Goal: Task Accomplishment & Management: Complete application form

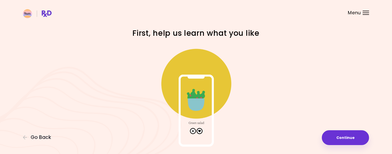
scroll to position [23, 0]
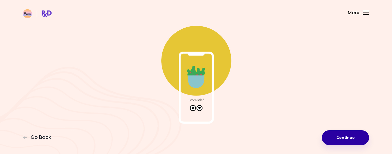
click at [345, 140] on button "Continue" at bounding box center [345, 137] width 47 height 15
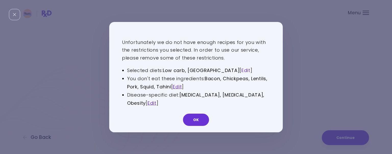
click at [241, 69] on link "Edit" at bounding box center [245, 70] width 9 height 6
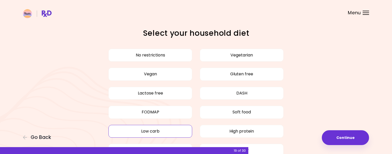
click at [163, 129] on button "Low carb" at bounding box center [150, 131] width 84 height 13
click at [157, 132] on button "Low carb" at bounding box center [150, 131] width 84 height 13
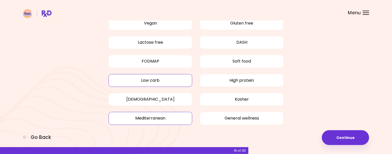
scroll to position [52, 0]
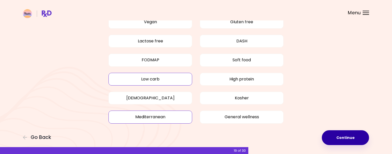
click at [343, 137] on button "Continue" at bounding box center [345, 137] width 47 height 15
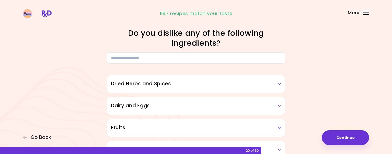
scroll to position [26, 0]
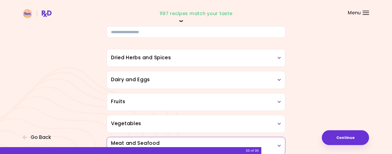
click at [278, 57] on icon at bounding box center [279, 58] width 3 height 4
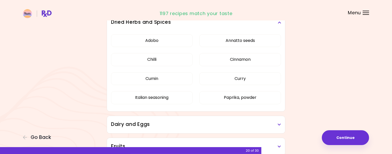
scroll to position [52, 0]
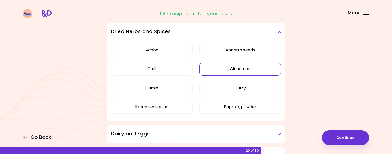
click at [254, 71] on button "Cinnamon" at bounding box center [240, 69] width 82 height 13
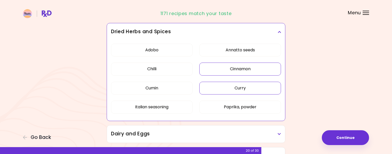
click at [248, 91] on button "Curry" at bounding box center [240, 88] width 82 height 13
click at [241, 107] on button "Paprika, powder" at bounding box center [240, 107] width 82 height 13
click at [160, 70] on button "Chilli" at bounding box center [152, 69] width 82 height 13
click at [163, 91] on button "Cumin" at bounding box center [152, 88] width 82 height 13
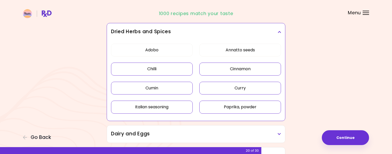
click at [165, 106] on button "Italian seasoning" at bounding box center [152, 107] width 82 height 13
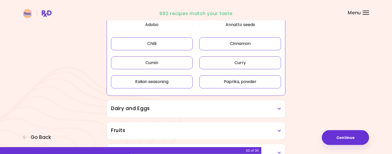
scroll to position [130, 0]
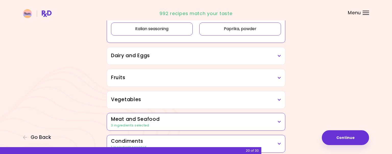
click at [278, 57] on h3 "Dairy and Eggs" at bounding box center [196, 55] width 170 height 7
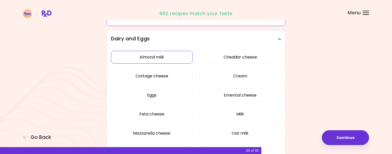
scroll to position [156, 0]
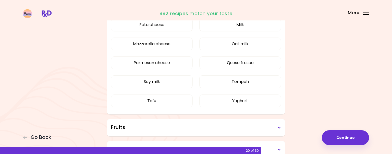
click at [169, 50] on div "Almond milk Cheddar cheese Cottage cheese Cream Eggs Emental cheese Feta cheese…" at bounding box center [196, 36] width 170 height 156
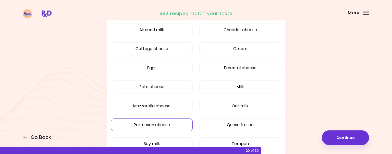
scroll to position [78, 0]
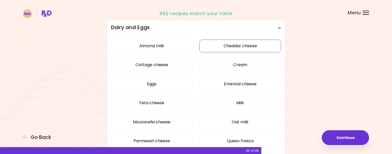
click at [232, 46] on button "Cheddar cheese" at bounding box center [240, 46] width 82 height 13
click at [169, 66] on button "Cottage cheese" at bounding box center [152, 64] width 82 height 13
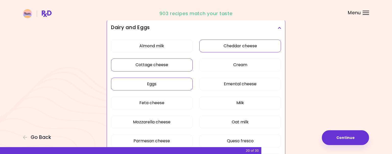
click at [160, 86] on button "Eggs" at bounding box center [152, 84] width 82 height 13
click at [164, 103] on button "Feta cheese" at bounding box center [152, 102] width 82 height 13
click at [162, 121] on button "Mozzarella cheese" at bounding box center [152, 122] width 82 height 13
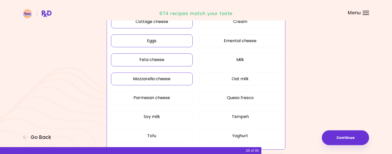
scroll to position [130, 0]
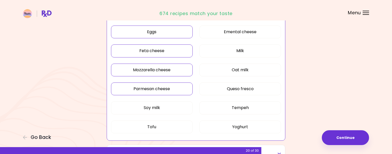
click at [158, 95] on button "Parmesan cheese" at bounding box center [152, 88] width 82 height 13
click at [175, 127] on button "Tofu" at bounding box center [152, 126] width 82 height 13
click at [231, 124] on button "Yoghurt" at bounding box center [240, 126] width 82 height 13
click at [245, 86] on button "Queso fresco" at bounding box center [240, 88] width 82 height 13
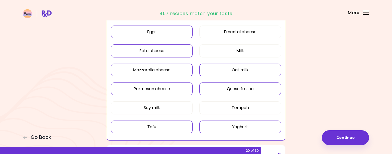
click at [245, 71] on button "Oat milk" at bounding box center [240, 70] width 82 height 13
click at [244, 51] on button "Milk" at bounding box center [240, 50] width 82 height 13
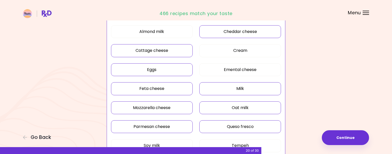
scroll to position [78, 0]
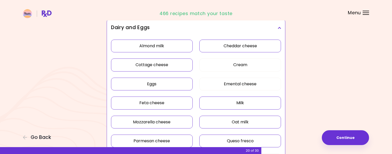
click at [156, 47] on button "Almond milk" at bounding box center [152, 46] width 82 height 13
click at [249, 67] on button "Cream" at bounding box center [240, 64] width 82 height 13
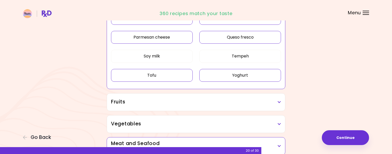
scroll to position [182, 0]
click at [278, 103] on h3 "Fruits" at bounding box center [196, 101] width 170 height 7
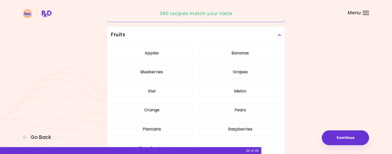
scroll to position [260, 0]
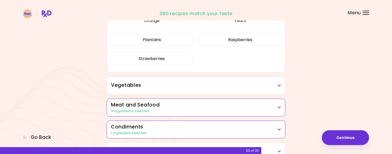
scroll to position [104, 0]
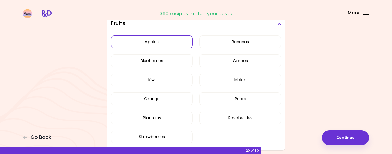
click at [166, 40] on button "Apples" at bounding box center [152, 41] width 82 height 13
click at [235, 44] on button "Bananas" at bounding box center [240, 41] width 82 height 13
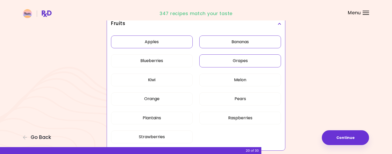
click at [236, 61] on button "Grapes" at bounding box center [240, 60] width 82 height 13
click at [170, 61] on button "Blueberries" at bounding box center [152, 60] width 82 height 13
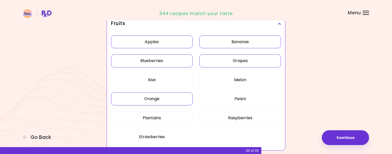
click at [157, 100] on button "Orange" at bounding box center [152, 98] width 82 height 13
click at [251, 79] on button "Melon" at bounding box center [240, 79] width 82 height 13
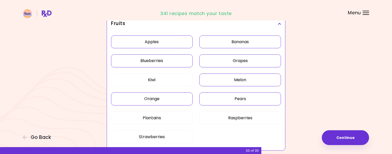
click at [250, 97] on button "Pears" at bounding box center [240, 98] width 82 height 13
click at [248, 120] on button "Raspberries" at bounding box center [240, 117] width 82 height 13
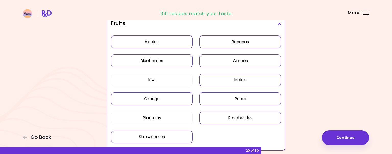
click at [160, 137] on button "Strawberries" at bounding box center [152, 136] width 82 height 13
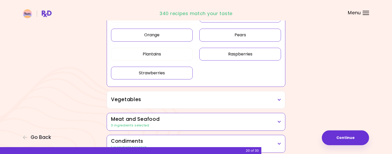
scroll to position [182, 0]
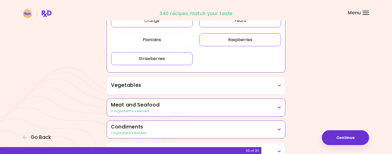
click at [281, 85] on div "Vegetables" at bounding box center [196, 85] width 178 height 17
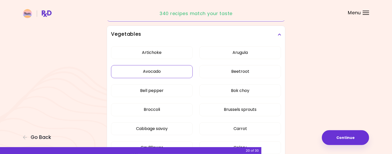
scroll to position [234, 0]
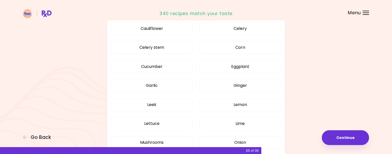
click at [167, 55] on div "Artichoke Arugula Avocado Beetroot Bell pepper Bok choy Broccoli Brussels sprou…" at bounding box center [196, 78] width 170 height 308
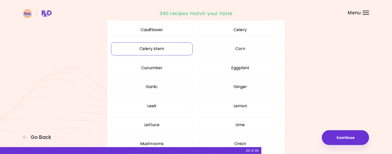
scroll to position [130, 0]
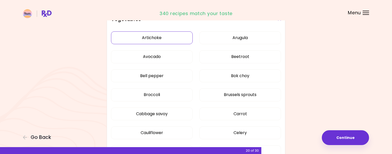
click at [165, 39] on button "Artichoke" at bounding box center [152, 37] width 82 height 13
click at [158, 56] on button "Avocado" at bounding box center [152, 56] width 82 height 13
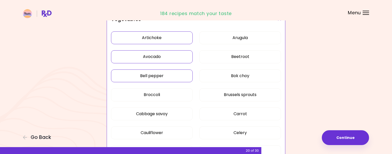
click at [156, 77] on button "Bell pepper" at bounding box center [152, 75] width 82 height 13
click at [157, 100] on button "Broccoli" at bounding box center [152, 94] width 82 height 13
click at [159, 115] on button "Cabbage savoy" at bounding box center [152, 113] width 82 height 13
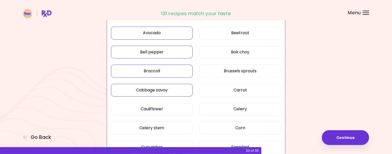
scroll to position [182, 0]
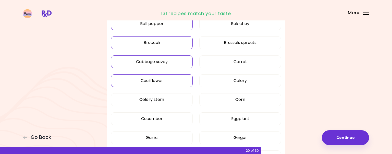
click at [162, 81] on button "Cauliflower" at bounding box center [152, 80] width 82 height 13
click at [163, 98] on button "Celery stem" at bounding box center [152, 99] width 82 height 13
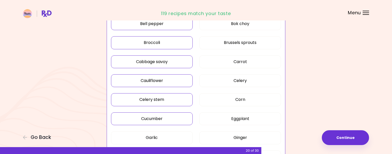
click at [158, 119] on button "Cucumber" at bounding box center [152, 118] width 82 height 13
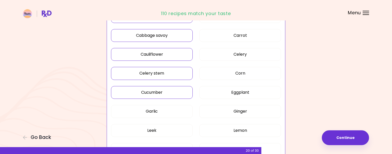
scroll to position [234, 0]
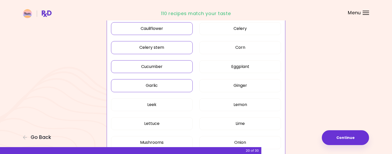
click at [162, 85] on button "Garlic" at bounding box center [152, 85] width 82 height 13
click at [156, 103] on button "Leek" at bounding box center [152, 104] width 82 height 13
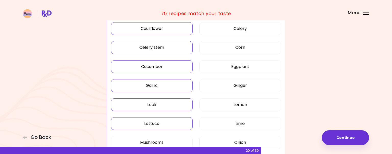
click at [159, 126] on button "Lettuce" at bounding box center [152, 123] width 82 height 13
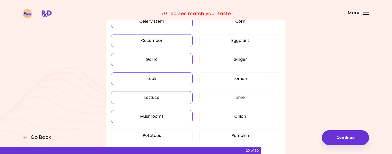
click at [160, 118] on button "Mushrooms" at bounding box center [152, 116] width 82 height 13
click at [158, 132] on button "Potatoes" at bounding box center [152, 135] width 82 height 13
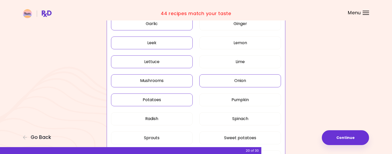
scroll to position [312, 0]
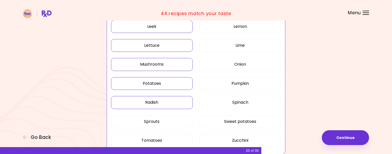
click at [166, 99] on button "Radish" at bounding box center [152, 102] width 82 height 13
click at [159, 121] on button "Sprouts" at bounding box center [152, 121] width 82 height 13
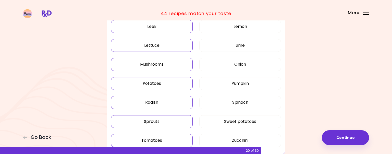
click at [160, 138] on button "Tomatoes" at bounding box center [152, 140] width 82 height 13
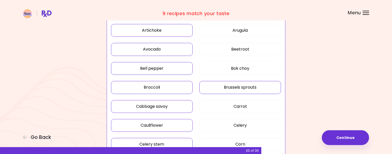
scroll to position [130, 0]
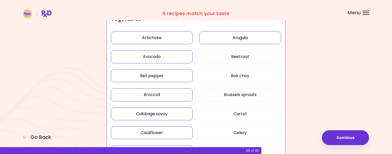
click at [254, 39] on button "Arugula" at bounding box center [240, 37] width 82 height 13
click at [251, 56] on button "Beetroot" at bounding box center [240, 56] width 82 height 13
click at [250, 75] on button "Bok choy" at bounding box center [240, 75] width 82 height 13
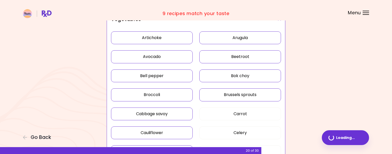
click at [250, 97] on button "Brussels sprouts" at bounding box center [240, 94] width 82 height 13
click at [248, 112] on button "Carrot" at bounding box center [240, 113] width 82 height 13
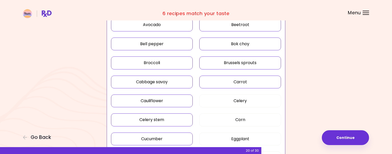
scroll to position [182, 0]
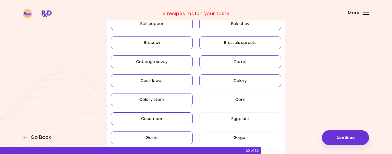
click at [252, 81] on button "Celery" at bounding box center [240, 80] width 82 height 13
click at [248, 100] on button "Corn" at bounding box center [240, 99] width 82 height 13
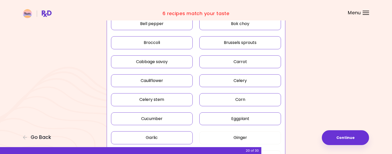
click at [248, 118] on button "Eggplant" at bounding box center [240, 118] width 82 height 13
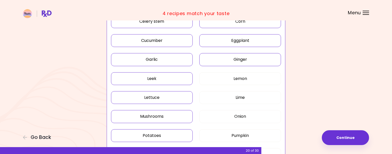
click at [248, 58] on button "Ginger" at bounding box center [240, 59] width 82 height 13
click at [247, 82] on button "Lemon" at bounding box center [240, 78] width 82 height 13
click at [243, 98] on button "Lime" at bounding box center [240, 97] width 82 height 13
click at [244, 114] on button "Onion" at bounding box center [240, 116] width 82 height 13
click at [243, 134] on button "Pumpkin" at bounding box center [240, 135] width 82 height 13
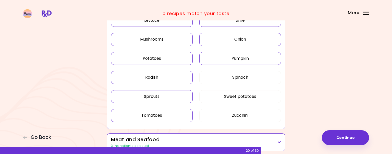
scroll to position [338, 0]
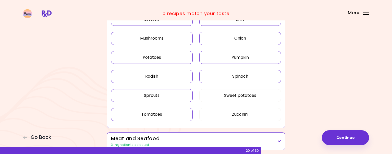
click at [251, 75] on button "Spinach" at bounding box center [240, 76] width 82 height 13
click at [249, 95] on button "Sweet potatoes" at bounding box center [240, 95] width 82 height 13
click at [243, 112] on button "Zucchini" at bounding box center [240, 114] width 82 height 13
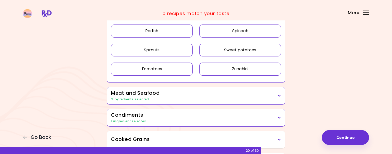
scroll to position [390, 0]
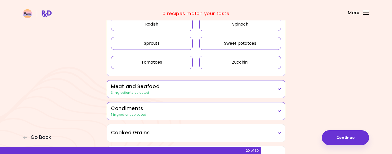
click at [278, 89] on h3 "Meat and Seafood" at bounding box center [196, 86] width 170 height 7
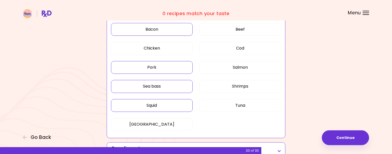
scroll to position [468, 0]
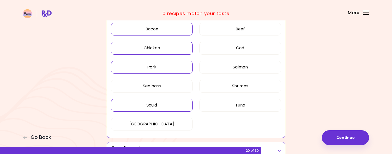
click at [166, 48] on button "Chicken" at bounding box center [152, 48] width 82 height 13
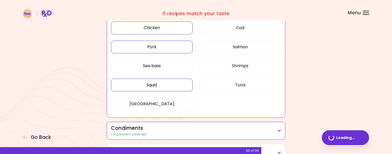
scroll to position [161, 0]
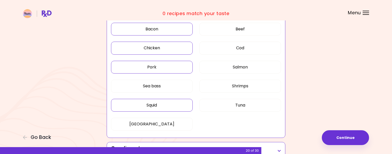
click at [169, 31] on button "Bacon" at bounding box center [152, 29] width 82 height 13
click at [167, 27] on button "Bacon" at bounding box center [152, 29] width 82 height 13
click at [164, 104] on button "Squid" at bounding box center [152, 105] width 82 height 13
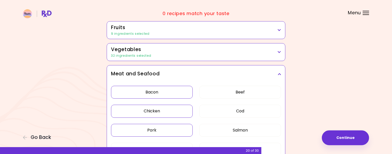
scroll to position [109, 0]
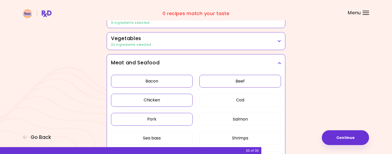
click at [235, 80] on button "Beef" at bounding box center [240, 81] width 82 height 13
click at [169, 83] on button "Bacon" at bounding box center [152, 81] width 82 height 13
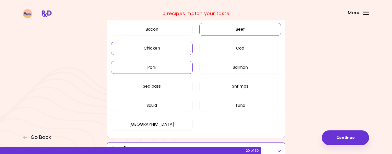
scroll to position [161, 0]
click at [233, 66] on button "Salmon" at bounding box center [240, 67] width 82 height 13
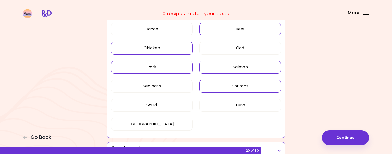
click at [239, 84] on button "Shrimps" at bounding box center [240, 86] width 82 height 13
click at [239, 103] on button "Tuna" at bounding box center [240, 105] width 82 height 13
click at [250, 28] on button "Beef" at bounding box center [240, 29] width 82 height 13
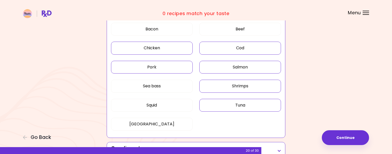
click at [250, 51] on button "Cod" at bounding box center [240, 48] width 82 height 13
click at [164, 125] on button "[GEOGRAPHIC_DATA]" at bounding box center [152, 124] width 82 height 13
click at [161, 63] on button "Pork" at bounding box center [152, 67] width 82 height 13
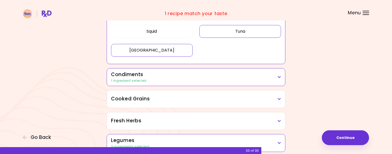
scroll to position [239, 0]
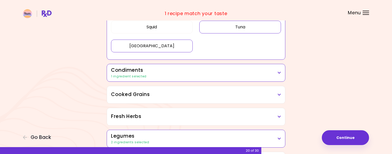
click at [278, 73] on icon at bounding box center [279, 73] width 3 height 4
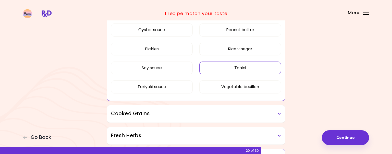
click at [174, 89] on div "Balsamic vinegar Barbeque sauce Hoisin sauce Honey Meat bouillon Mustard Oyster…" at bounding box center [196, 32] width 170 height 137
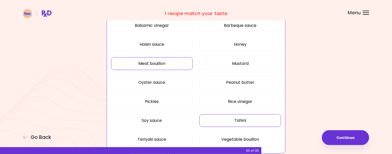
scroll to position [161, 0]
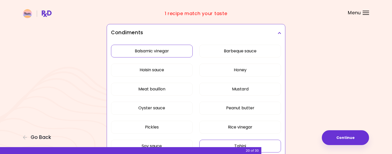
click at [169, 52] on button "Balsamic vinegar" at bounding box center [152, 51] width 82 height 13
click at [163, 71] on button "Hoisin sauce" at bounding box center [152, 70] width 82 height 13
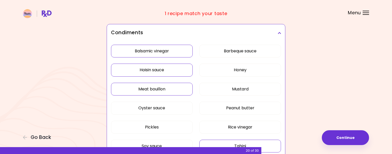
click at [160, 93] on button "Meat bouillon" at bounding box center [152, 89] width 82 height 13
click at [164, 112] on button "Oyster sauce" at bounding box center [152, 108] width 82 height 13
click at [165, 127] on button "Pickles" at bounding box center [152, 127] width 82 height 13
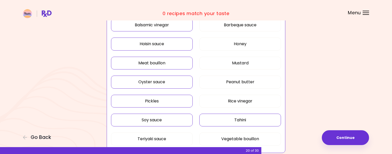
click at [161, 116] on button "Soy sauce" at bounding box center [152, 120] width 82 height 13
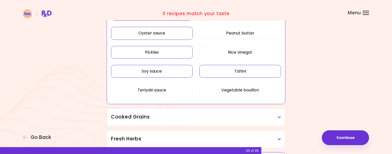
scroll to position [239, 0]
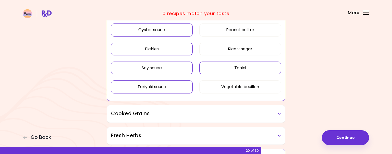
click at [169, 89] on button "Teriyaki sauce" at bounding box center [152, 86] width 82 height 13
click at [243, 88] on button "Vegetable bouillon" at bounding box center [240, 86] width 82 height 13
click at [252, 70] on button "Tahini" at bounding box center [240, 67] width 82 height 13
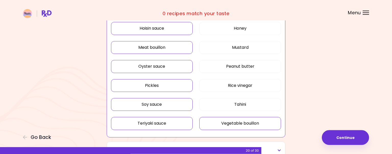
scroll to position [187, 0]
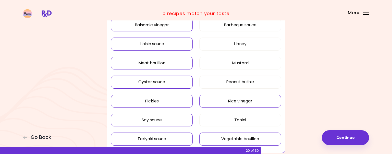
click at [246, 99] on button "Rice vinegar" at bounding box center [240, 101] width 82 height 13
click at [251, 83] on button "Peanut butter" at bounding box center [240, 82] width 82 height 13
click at [250, 65] on button "Mustard" at bounding box center [240, 63] width 82 height 13
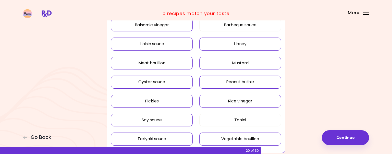
click at [252, 43] on button "Honey" at bounding box center [240, 44] width 82 height 13
click at [253, 27] on button "Barbeque sauce" at bounding box center [240, 25] width 82 height 13
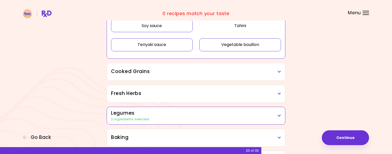
scroll to position [291, 0]
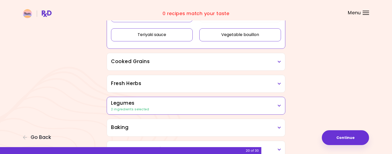
click at [279, 59] on h3 "Cooked Grains" at bounding box center [196, 61] width 170 height 7
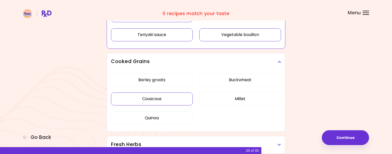
click at [155, 101] on div "Barley groats Buckwheat Couscous Millet Quinoa" at bounding box center [196, 100] width 170 height 61
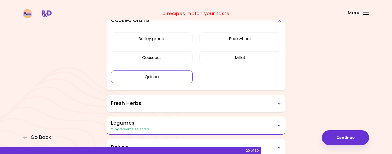
scroll to position [187, 0]
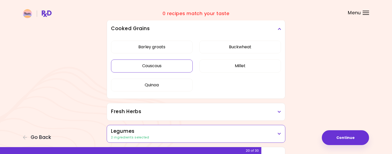
click at [163, 69] on button "Couscous" at bounding box center [152, 65] width 82 height 13
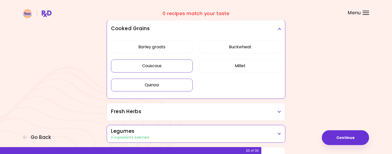
click at [159, 83] on button "Quinoa" at bounding box center [152, 85] width 82 height 13
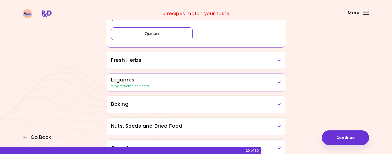
scroll to position [239, 0]
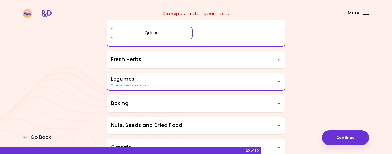
click at [279, 61] on icon at bounding box center [279, 60] width 3 height 4
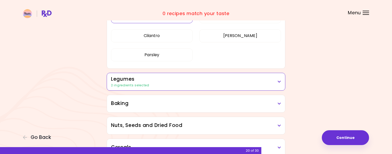
click at [147, 68] on div "[PERSON_NAME] Cilantro [PERSON_NAME] [PERSON_NAME]" at bounding box center [196, 37] width 170 height 61
click at [156, 57] on button "Parsley" at bounding box center [152, 54] width 82 height 13
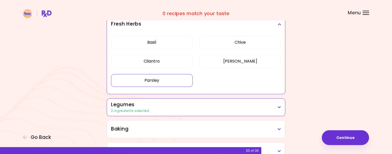
scroll to position [213, 0]
click at [171, 44] on button "Basil" at bounding box center [152, 42] width 82 height 13
click at [243, 42] on button "Chive" at bounding box center [240, 42] width 82 height 13
click at [242, 62] on button "[PERSON_NAME]" at bounding box center [240, 61] width 82 height 13
click at [279, 108] on icon at bounding box center [279, 108] width 3 height 4
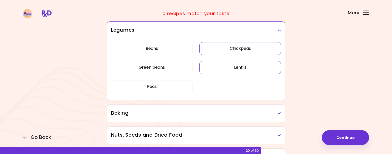
scroll to position [291, 0]
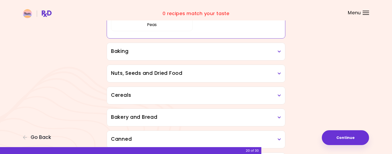
click at [244, 38] on div "Beans Chickpeas Green beans Lentils Peas" at bounding box center [196, 7] width 170 height 61
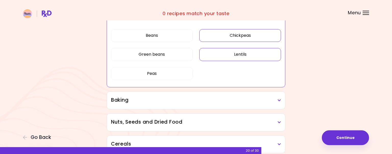
scroll to position [187, 0]
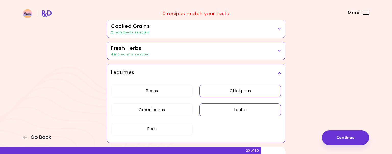
click at [243, 111] on button "Lentils" at bounding box center [240, 109] width 82 height 13
click at [155, 89] on button "Beans" at bounding box center [152, 90] width 82 height 13
click at [156, 109] on button "Green beans" at bounding box center [152, 109] width 82 height 13
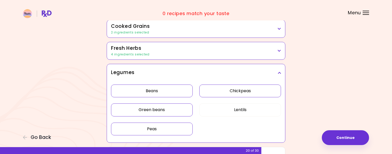
click at [155, 129] on button "Peas" at bounding box center [152, 128] width 82 height 13
click at [236, 92] on button "Chickpeas" at bounding box center [240, 90] width 82 height 13
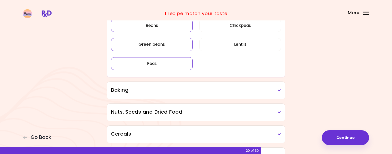
scroll to position [265, 0]
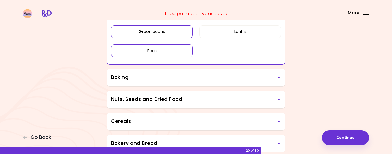
click at [277, 78] on h3 "Baking" at bounding box center [196, 77] width 170 height 7
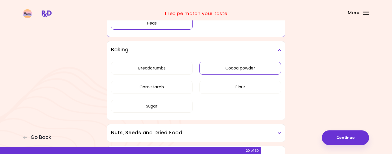
scroll to position [317, 0]
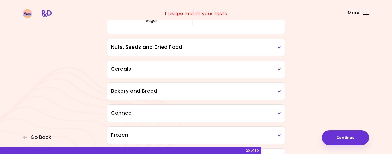
click at [157, 34] on div "Breadcrumbs Cocoa powder Corn starch Flour Sugar" at bounding box center [196, 3] width 170 height 61
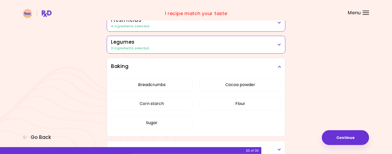
scroll to position [213, 0]
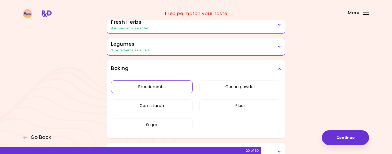
click at [160, 84] on button "Breadcrumbs" at bounding box center [152, 86] width 82 height 13
click at [160, 103] on button "Corn starch" at bounding box center [152, 105] width 82 height 13
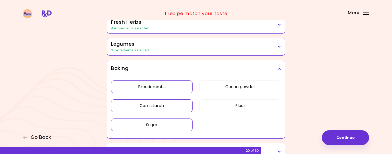
click at [159, 124] on button "Sugar" at bounding box center [152, 124] width 82 height 13
click at [238, 88] on button "Cocoa powder" at bounding box center [240, 86] width 82 height 13
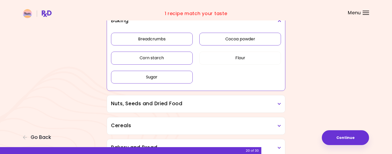
scroll to position [291, 0]
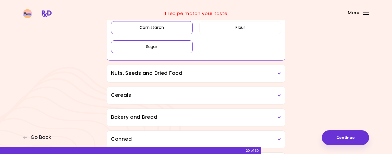
click at [277, 72] on h3 "Nuts, Seeds and Dried Food" at bounding box center [196, 73] width 170 height 7
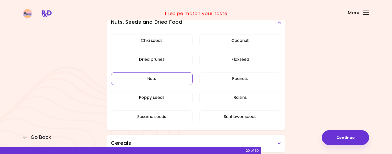
scroll to position [343, 0]
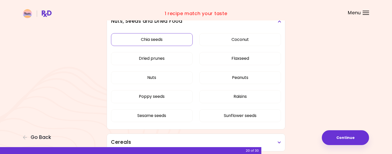
click at [164, 39] on div "Chia seeds Coconut Dried prunes Flaxseed Nuts Peanuts Poppy seeds Raisins Sesam…" at bounding box center [196, 79] width 170 height 99
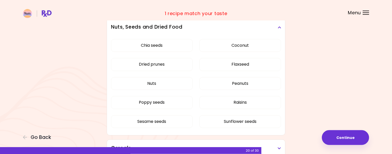
scroll to position [265, 0]
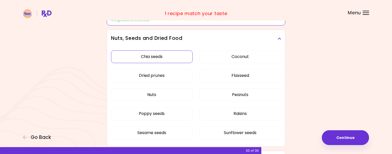
click at [164, 57] on button "Chia seeds" at bounding box center [152, 56] width 82 height 13
click at [162, 97] on button "Nuts" at bounding box center [152, 94] width 82 height 13
click at [163, 114] on button "Poppy seeds" at bounding box center [152, 113] width 82 height 13
click at [164, 129] on button "Sesame seeds" at bounding box center [152, 132] width 82 height 13
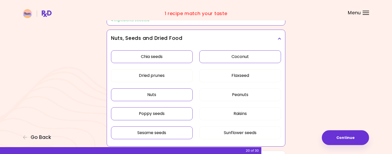
click at [243, 59] on button "Coconut" at bounding box center [240, 56] width 82 height 13
click at [242, 77] on button "Flaxseed" at bounding box center [240, 75] width 82 height 13
click at [241, 95] on button "Peanuts" at bounding box center [240, 94] width 82 height 13
click at [243, 113] on button "Raisins" at bounding box center [240, 113] width 82 height 13
click at [246, 132] on button "Sunflower seeds" at bounding box center [240, 132] width 82 height 13
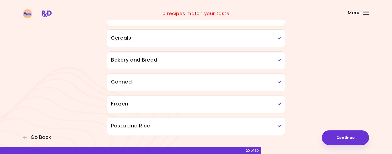
scroll to position [395, 0]
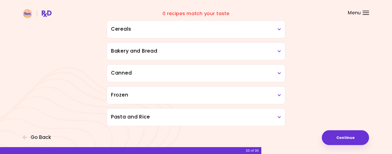
click at [277, 30] on h3 "Cereals" at bounding box center [196, 29] width 170 height 7
click at [165, 38] on div "Corn flakes Granola Oats Puffy bread, rice" at bounding box center [196, 17] width 170 height 42
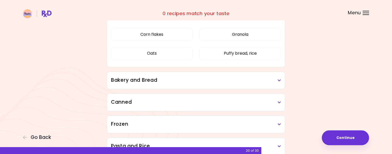
scroll to position [286, 0]
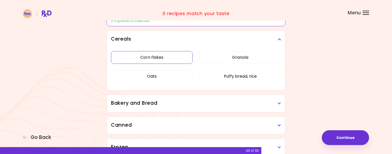
click at [168, 55] on button "Corn flakes" at bounding box center [152, 57] width 82 height 13
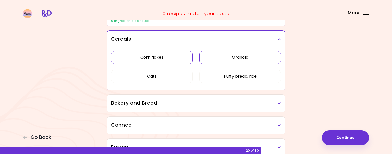
click at [252, 61] on button "Granola" at bounding box center [240, 57] width 82 height 13
click at [244, 76] on button "Puffy bread, rice" at bounding box center [240, 76] width 82 height 13
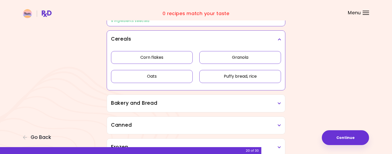
click at [166, 77] on button "Oats" at bounding box center [152, 76] width 82 height 13
click at [280, 101] on h3 "Bakery and Bread" at bounding box center [196, 102] width 170 height 7
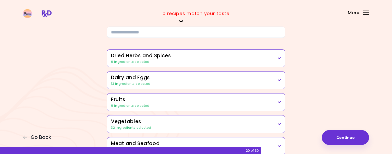
scroll to position [26, 0]
click at [278, 57] on icon at bounding box center [279, 58] width 3 height 4
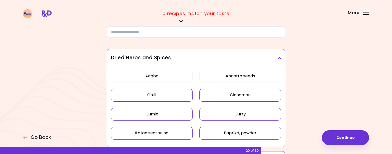
scroll to position [52, 0]
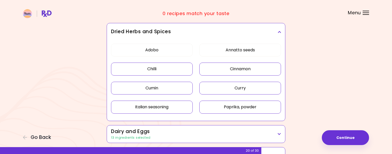
click at [178, 70] on button "Chilli" at bounding box center [152, 69] width 82 height 13
click at [172, 90] on button "Cumin" at bounding box center [152, 88] width 82 height 13
click at [173, 105] on button "Italian seasoning" at bounding box center [152, 107] width 82 height 13
click at [251, 68] on button "Cinnamon" at bounding box center [240, 69] width 82 height 13
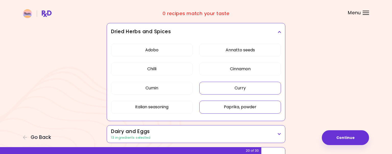
click at [246, 90] on button "Curry" at bounding box center [240, 88] width 82 height 13
click at [246, 103] on button "Paprika, powder" at bounding box center [240, 107] width 82 height 13
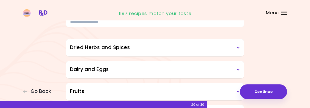
scroll to position [53, 0]
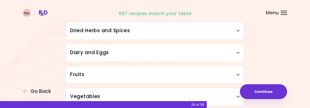
click at [239, 30] on icon at bounding box center [238, 31] width 3 height 4
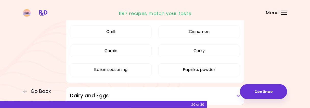
scroll to position [80, 0]
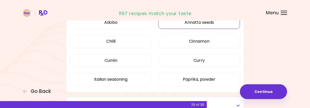
click at [205, 24] on button "Annatto seeds" at bounding box center [199, 22] width 82 height 13
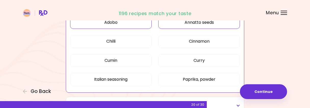
click at [119, 21] on button "Adobo" at bounding box center [111, 22] width 82 height 13
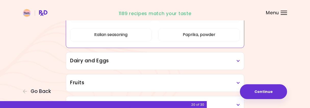
scroll to position [133, 0]
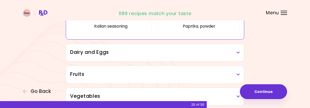
click at [237, 54] on icon at bounding box center [238, 53] width 3 height 4
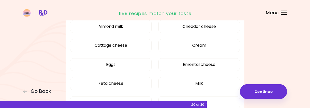
scroll to position [186, 0]
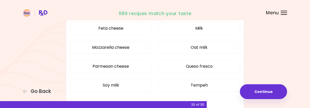
click at [192, 16] on button "Emental cheese" at bounding box center [199, 9] width 82 height 13
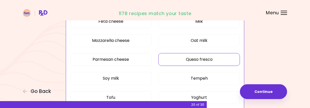
scroll to position [213, 0]
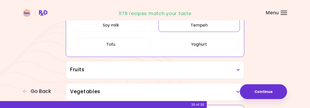
click at [215, 28] on button "Tempeh" at bounding box center [199, 25] width 82 height 13
click at [237, 68] on icon at bounding box center [238, 70] width 3 height 4
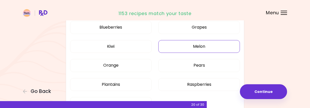
scroll to position [319, 0]
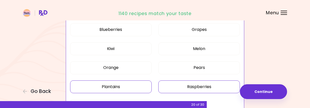
scroll to position [111, 0]
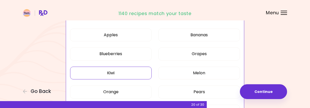
click at [123, 73] on button "Kiwi" at bounding box center [111, 73] width 82 height 13
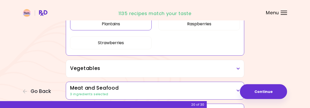
scroll to position [217, 0]
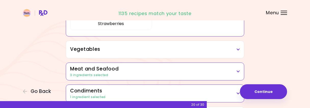
click at [239, 50] on icon at bounding box center [238, 50] width 3 height 4
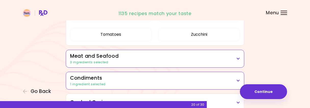
scroll to position [536, 0]
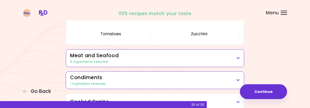
click at [238, 59] on icon at bounding box center [238, 58] width 3 height 4
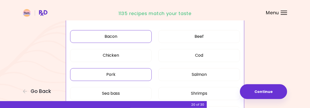
scroll to position [562, 0]
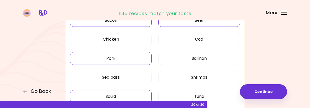
scroll to position [168, 0]
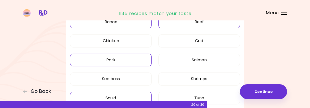
click at [198, 22] on button "Beef" at bounding box center [199, 22] width 82 height 13
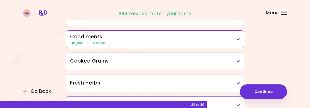
scroll to position [274, 0]
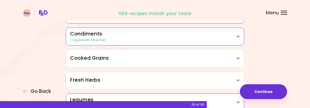
click at [237, 36] on icon at bounding box center [238, 37] width 3 height 4
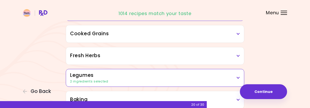
scroll to position [433, 0]
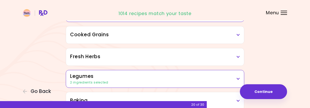
click at [238, 33] on icon at bounding box center [238, 35] width 3 height 4
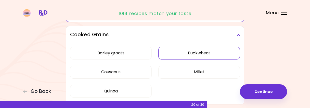
click at [202, 49] on div "Barley groats Buckwheat Couscous Millet Quinoa" at bounding box center [155, 74] width 170 height 61
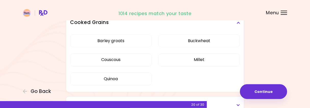
scroll to position [180, 0]
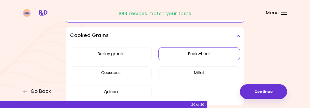
click at [214, 52] on button "Buckwheat" at bounding box center [199, 53] width 82 height 13
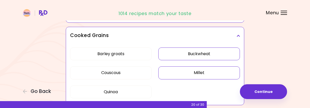
click at [210, 70] on button "Millet" at bounding box center [199, 72] width 82 height 13
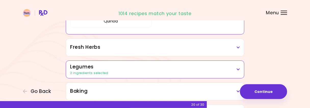
scroll to position [259, 0]
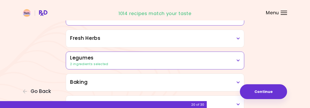
click at [238, 38] on icon at bounding box center [238, 39] width 3 height 4
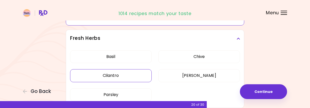
click at [129, 76] on div "[PERSON_NAME] Cilantro [PERSON_NAME] [PERSON_NAME]" at bounding box center [155, 77] width 170 height 61
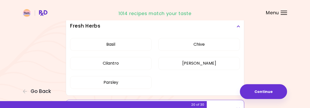
scroll to position [206, 0]
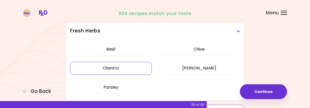
click at [132, 65] on button "Cilantro" at bounding box center [111, 68] width 82 height 13
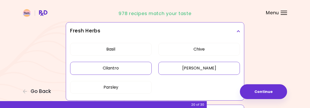
scroll to position [259, 0]
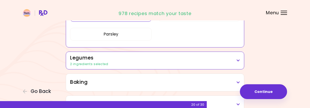
click at [237, 60] on icon at bounding box center [238, 61] width 3 height 4
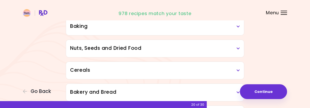
scroll to position [366, 0]
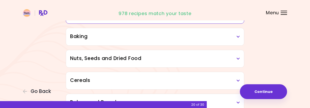
click at [240, 35] on icon at bounding box center [238, 37] width 3 height 4
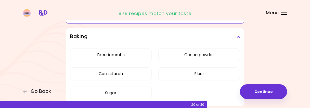
scroll to position [392, 0]
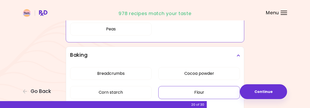
click at [209, 86] on button "Flour" at bounding box center [199, 92] width 82 height 13
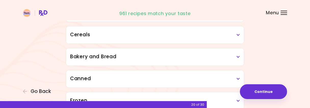
scroll to position [324, 0]
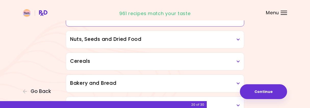
click at [240, 38] on icon at bounding box center [238, 40] width 3 height 4
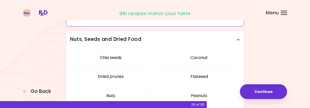
scroll to position [351, 0]
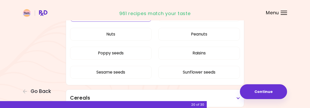
click at [129, 21] on button "Dried prunes" at bounding box center [111, 15] width 82 height 13
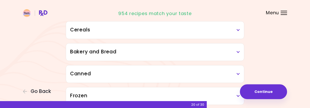
scroll to position [396, 0]
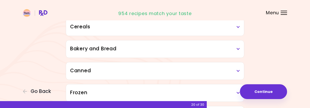
click at [239, 26] on icon at bounding box center [238, 27] width 3 height 4
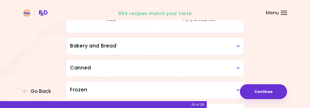
scroll to position [450, 0]
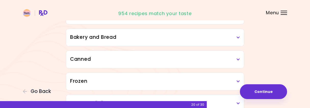
click at [238, 36] on icon at bounding box center [238, 38] width 3 height 4
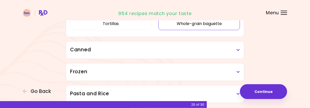
scroll to position [529, 0]
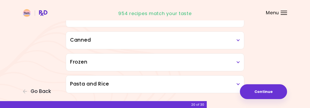
click at [238, 39] on icon at bounding box center [238, 41] width 3 height 4
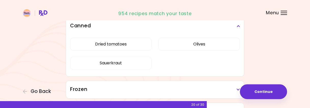
scroll to position [556, 0]
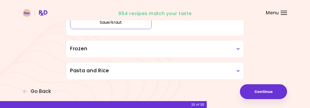
click at [116, 29] on button "Sauerkraut" at bounding box center [111, 22] width 82 height 13
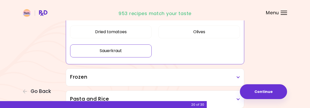
scroll to position [381, 0]
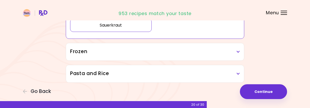
click at [238, 50] on icon at bounding box center [238, 52] width 3 height 4
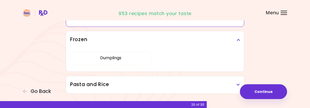
scroll to position [404, 0]
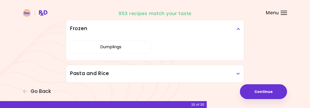
click at [238, 72] on icon at bounding box center [238, 74] width 3 height 4
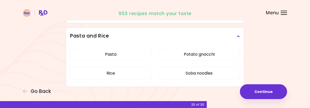
scroll to position [445, 0]
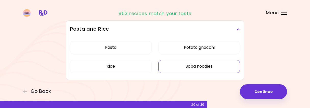
click at [204, 67] on button "Soba noodles" at bounding box center [199, 66] width 82 height 13
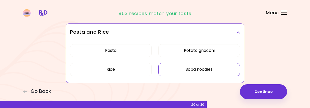
scroll to position [381, 0]
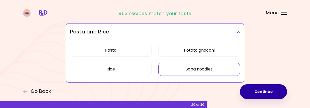
click at [263, 93] on button "Continue" at bounding box center [263, 91] width 47 height 15
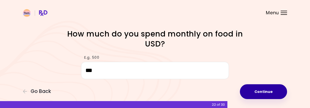
click at [258, 90] on button "Continue" at bounding box center [263, 91] width 47 height 15
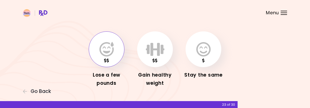
scroll to position [27, 0]
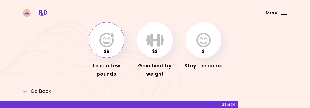
click at [110, 42] on icon "button" at bounding box center [106, 40] width 14 height 15
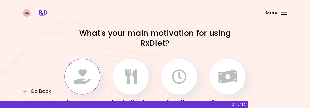
click at [87, 78] on icon "button" at bounding box center [82, 76] width 17 height 15
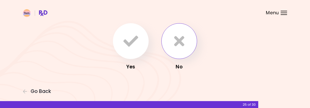
scroll to position [63, 0]
click at [181, 40] on icon "button" at bounding box center [179, 40] width 10 height 15
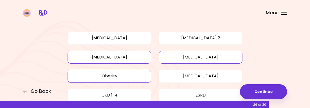
scroll to position [53, 0]
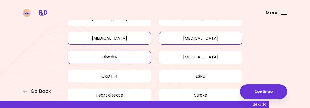
click at [125, 39] on button "[MEDICAL_DATA]" at bounding box center [110, 38] width 84 height 13
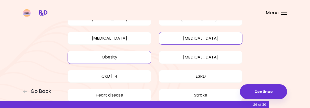
click at [123, 56] on button "Obesity" at bounding box center [110, 57] width 84 height 13
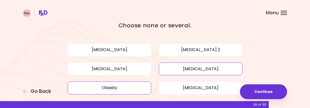
scroll to position [0, 0]
